Goal: Information Seeking & Learning: Find specific fact

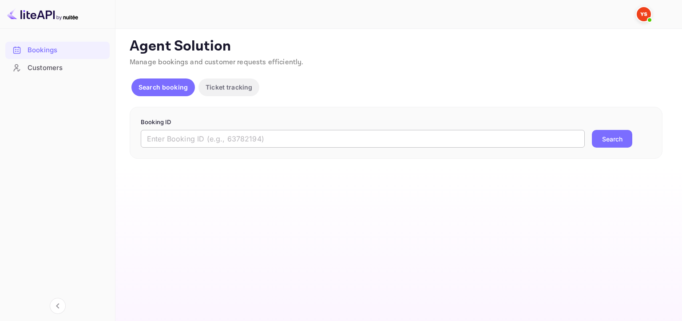
click at [220, 144] on input "text" at bounding box center [363, 139] width 444 height 18
paste input "9453877"
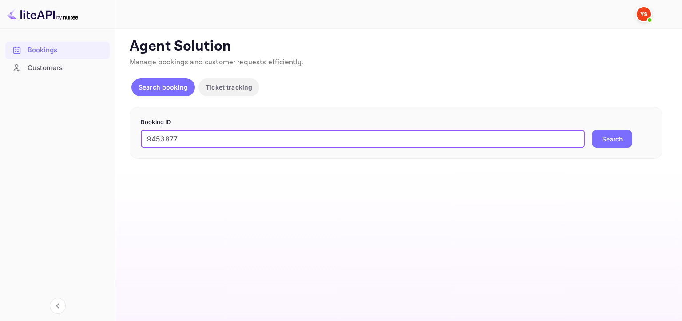
type input "9453877"
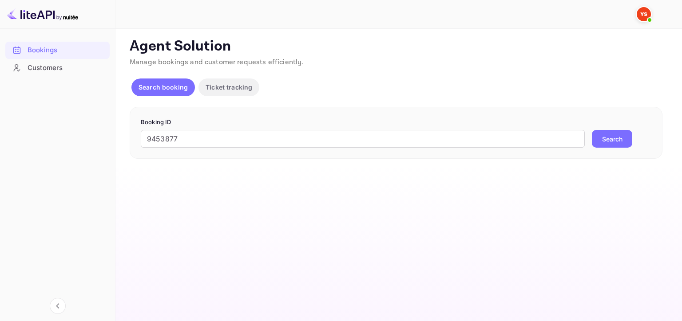
click at [617, 147] on button "Search" at bounding box center [612, 139] width 40 height 18
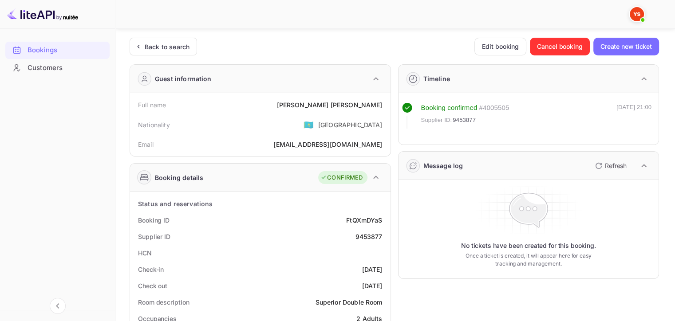
scroll to position [178, 0]
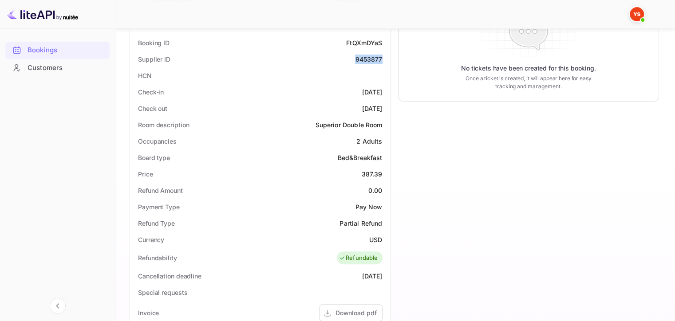
drag, startPoint x: 351, startPoint y: 60, endPoint x: 385, endPoint y: 59, distance: 34.2
click at [385, 59] on div "Supplier ID 9453877" at bounding box center [260, 59] width 253 height 16
copy div "9453877"
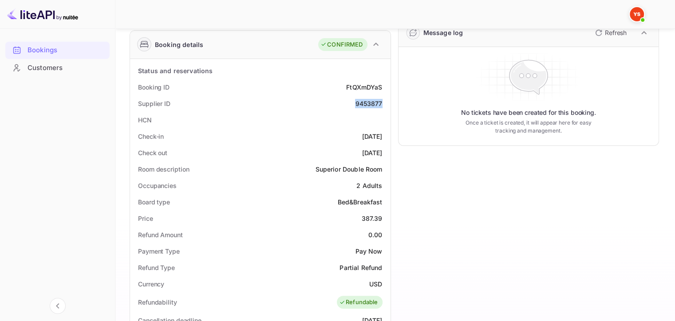
scroll to position [0, 0]
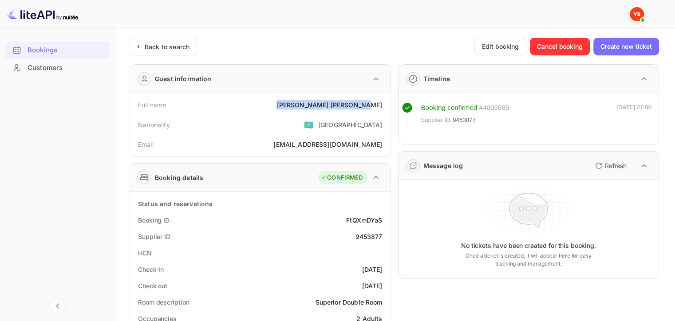
drag, startPoint x: 325, startPoint y: 101, endPoint x: 382, endPoint y: 102, distance: 56.8
click at [382, 102] on div "Full name [PERSON_NAME]" at bounding box center [260, 105] width 253 height 16
copy div "[PERSON_NAME]"
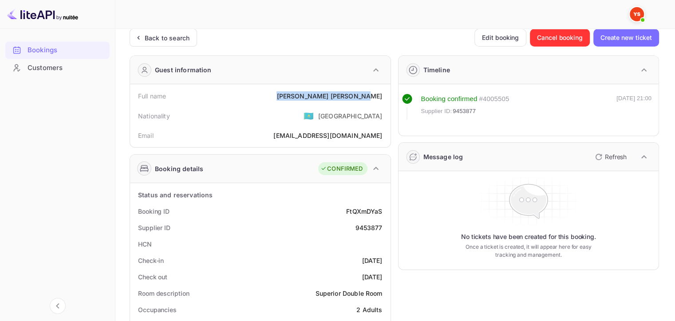
scroll to position [178, 0]
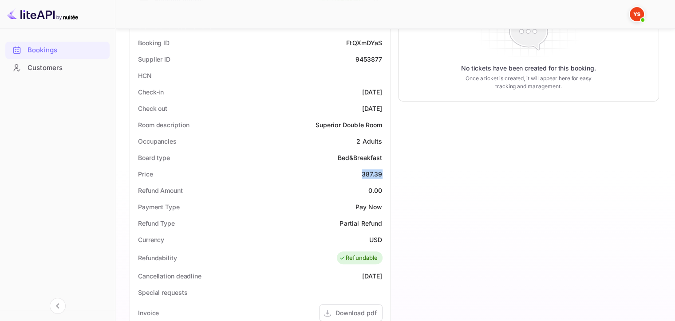
drag, startPoint x: 364, startPoint y: 173, endPoint x: 384, endPoint y: 170, distance: 20.1
click at [384, 170] on div "Price 387.39" at bounding box center [260, 174] width 253 height 16
copy div "387.39"
